Goal: Obtain resource: Download file/media

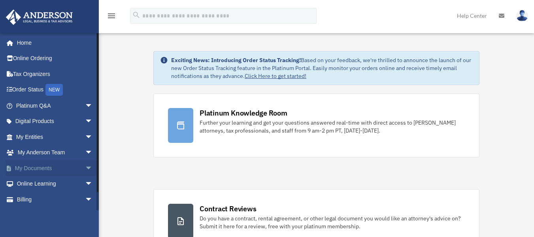
click at [85, 167] on span "arrow_drop_down" at bounding box center [93, 168] width 16 height 16
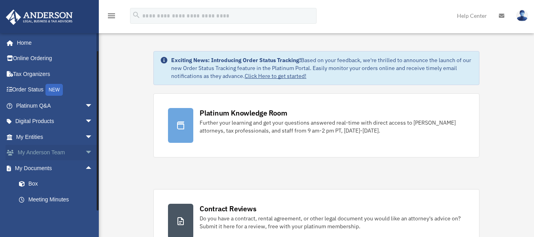
scroll to position [77, 0]
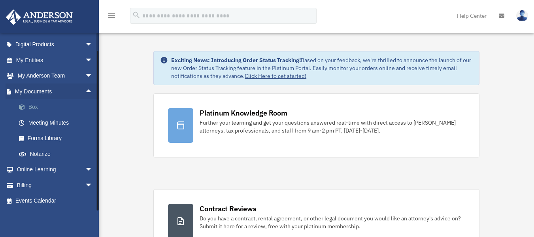
click at [28, 108] on span at bounding box center [25, 107] width 5 height 6
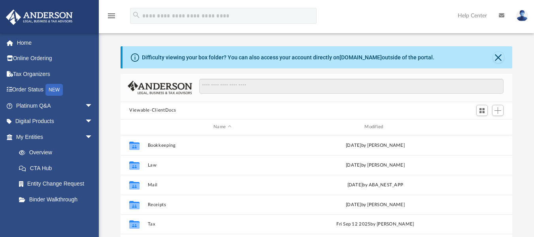
scroll to position [174, 386]
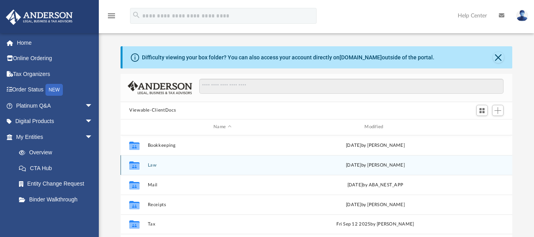
click at [151, 166] on button "Law" at bounding box center [223, 164] width 150 height 5
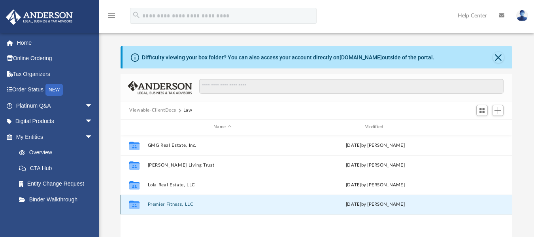
click at [181, 205] on button "Premier Fitness, LLC" at bounding box center [223, 204] width 150 height 5
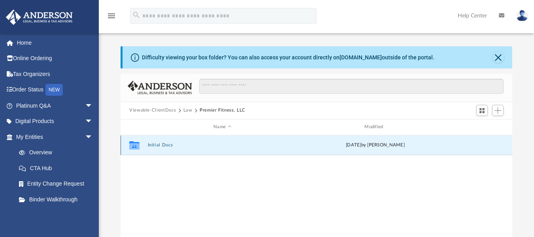
click at [154, 143] on button "Initial Docs" at bounding box center [223, 144] width 150 height 5
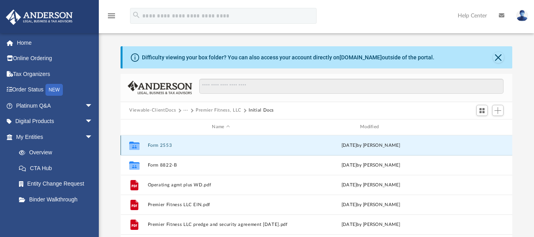
click at [167, 146] on button "Form 2553" at bounding box center [221, 144] width 147 height 5
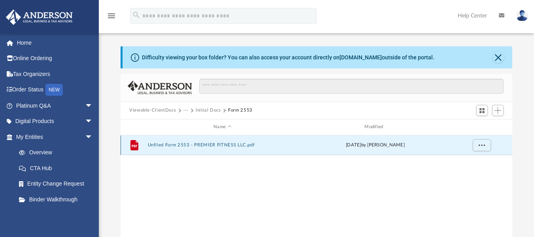
click at [172, 144] on button "Unfiled Form 2553 - PREMIER FITNESS LLC.pdf" at bounding box center [223, 144] width 150 height 5
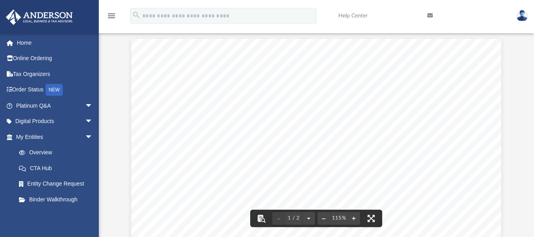
scroll to position [0, 0]
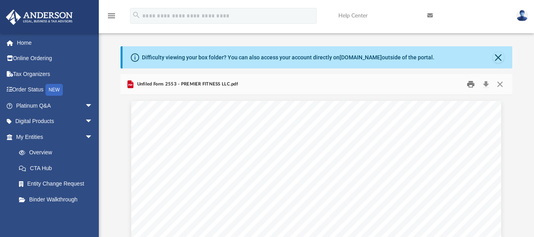
click at [469, 84] on button "Print" at bounding box center [472, 84] width 16 height 12
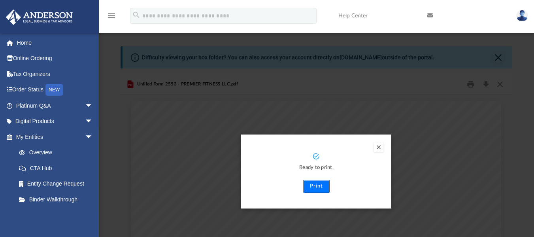
click at [316, 185] on button "Print" at bounding box center [316, 186] width 27 height 13
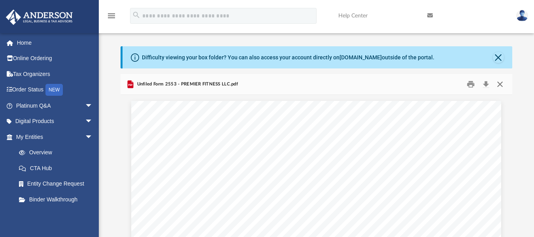
click at [501, 83] on button "Close" at bounding box center [500, 84] width 14 height 12
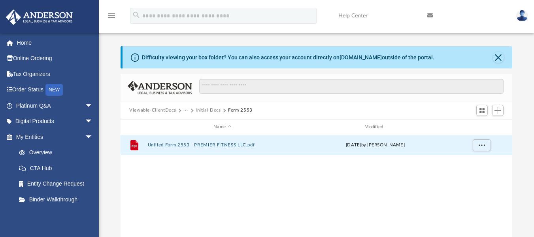
click at [203, 109] on button "Initial Docs" at bounding box center [208, 110] width 25 height 7
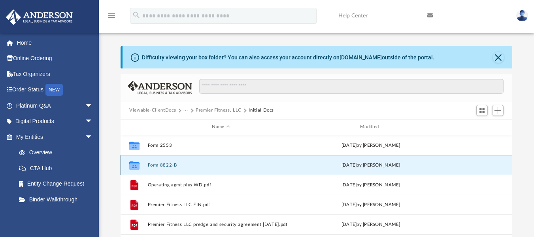
click at [169, 163] on button "Form 8822-B" at bounding box center [221, 164] width 147 height 5
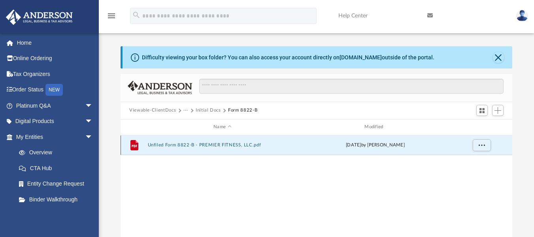
click at [245, 145] on button "Unfiled Form 8822-B - PREMIER FITNESS, LLC.pdf" at bounding box center [223, 144] width 150 height 5
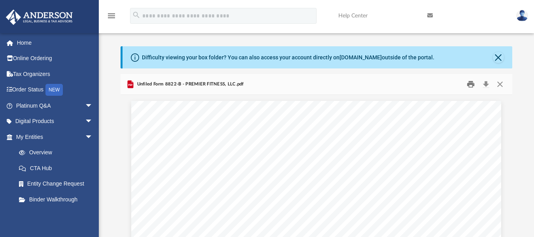
click at [469, 85] on button "Print" at bounding box center [472, 84] width 16 height 12
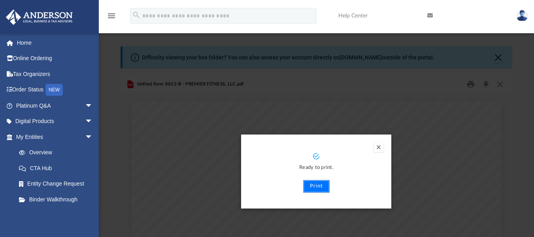
click at [315, 187] on button "Print" at bounding box center [316, 186] width 27 height 13
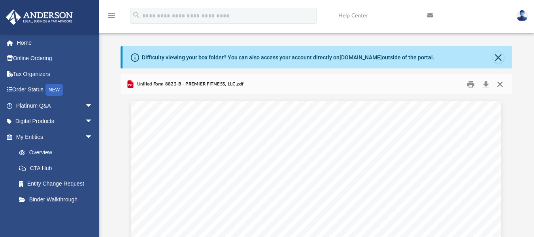
click at [501, 85] on button "Close" at bounding box center [500, 84] width 14 height 12
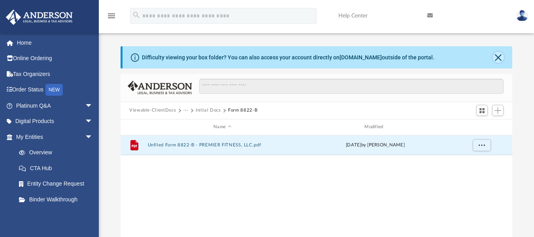
click at [500, 60] on button "Close" at bounding box center [498, 57] width 11 height 11
